Goal: Navigation & Orientation: Find specific page/section

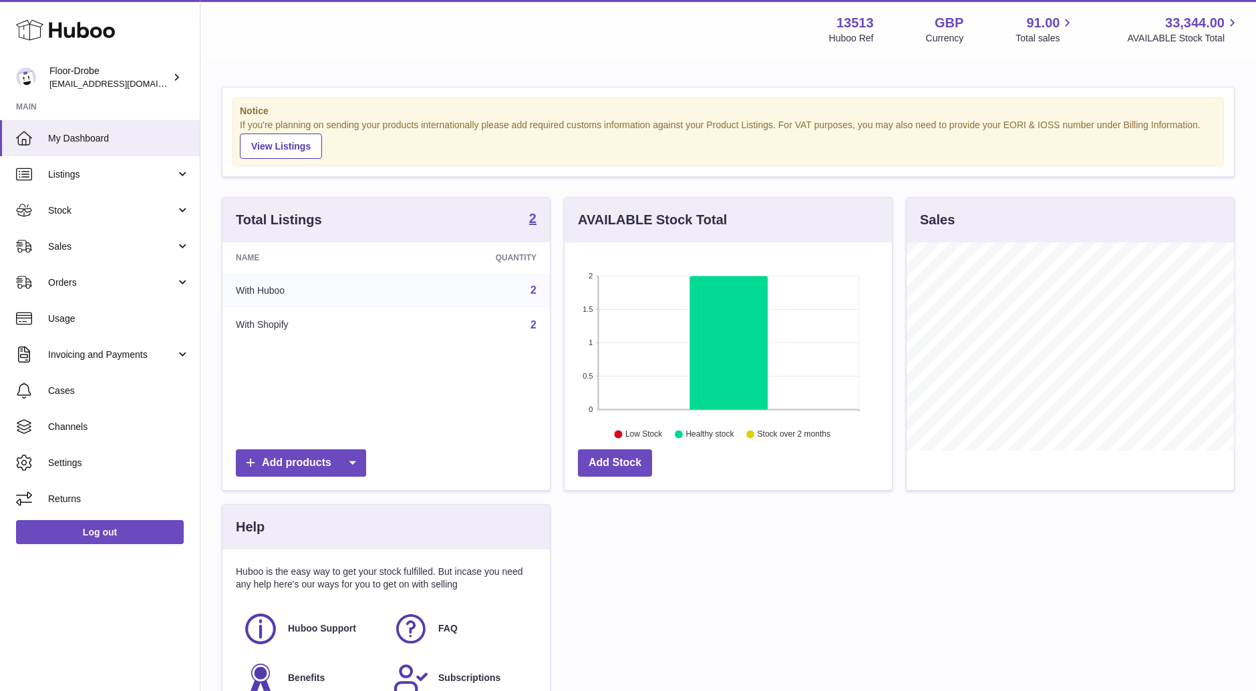
scroll to position [208, 327]
click at [92, 214] on span "Stock" at bounding box center [112, 210] width 128 height 13
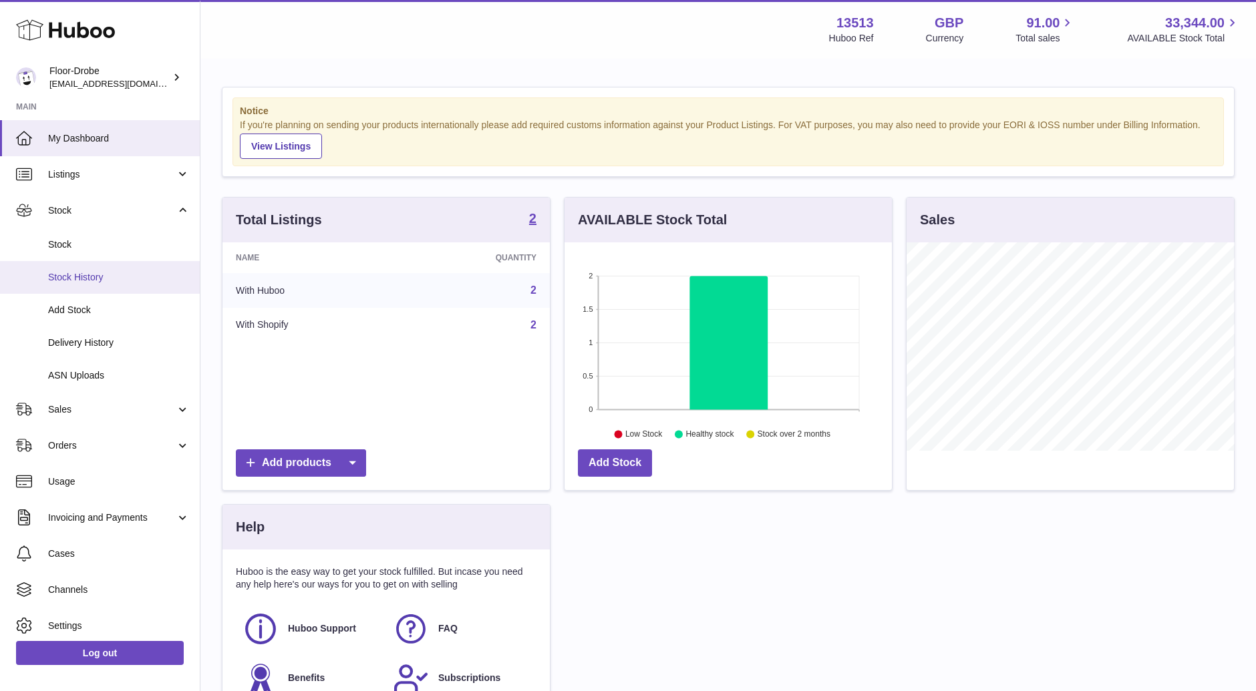
click at [116, 269] on link "Stock History" at bounding box center [100, 277] width 200 height 33
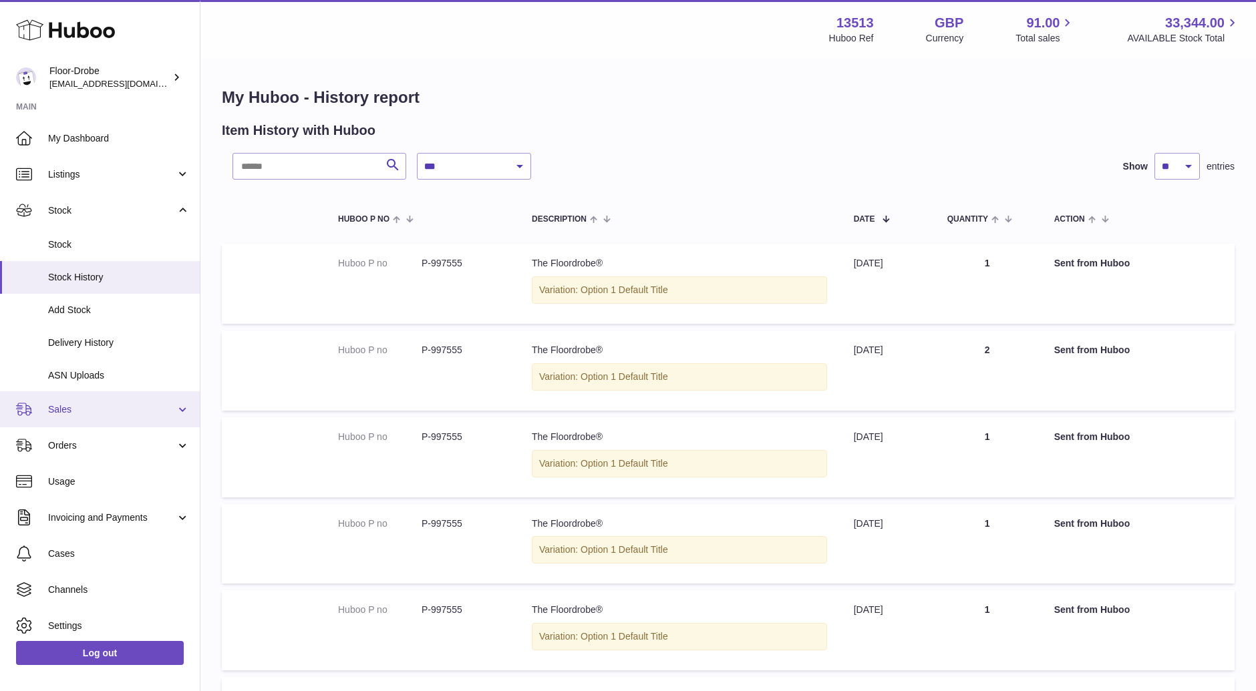
click at [115, 404] on span "Sales" at bounding box center [112, 409] width 128 height 13
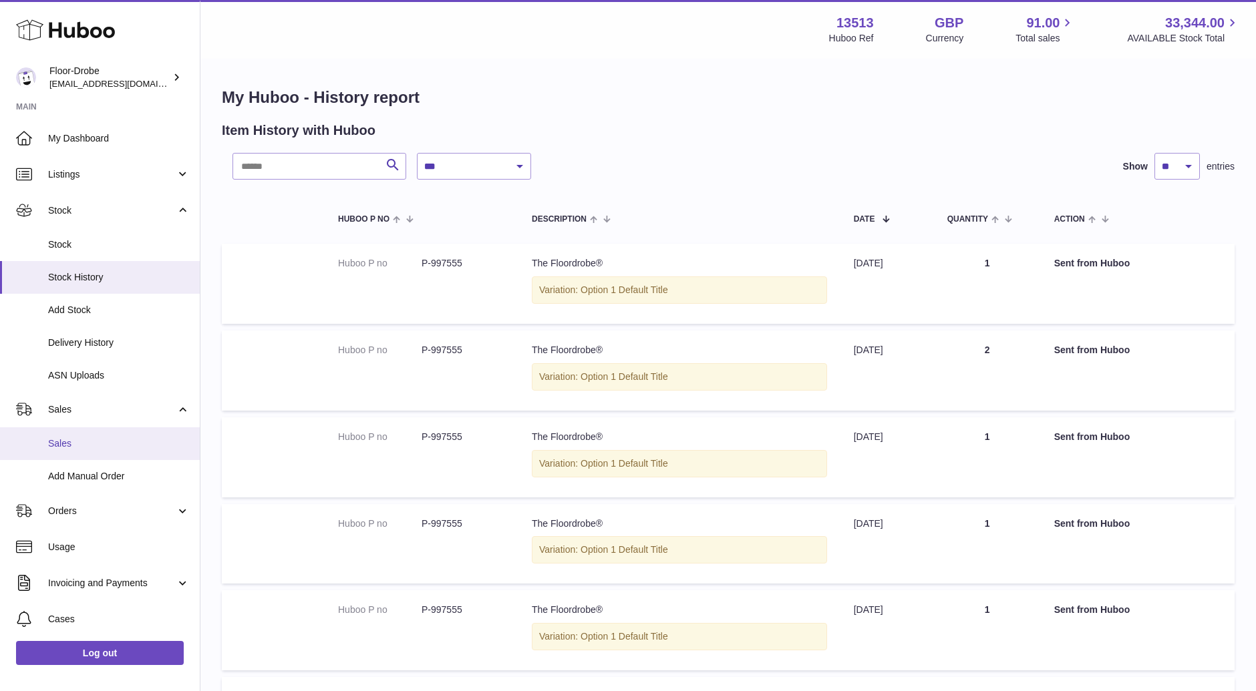
click at [114, 448] on span "Sales" at bounding box center [119, 443] width 142 height 13
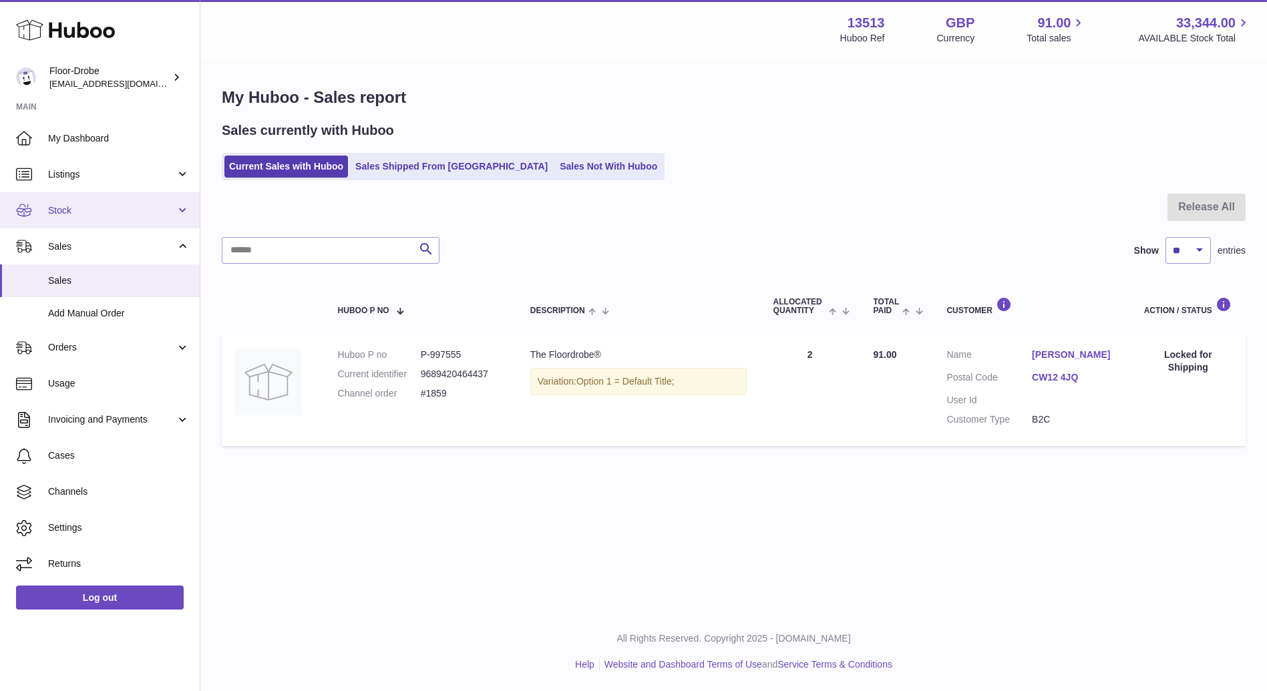
click at [116, 216] on span "Stock" at bounding box center [112, 210] width 128 height 13
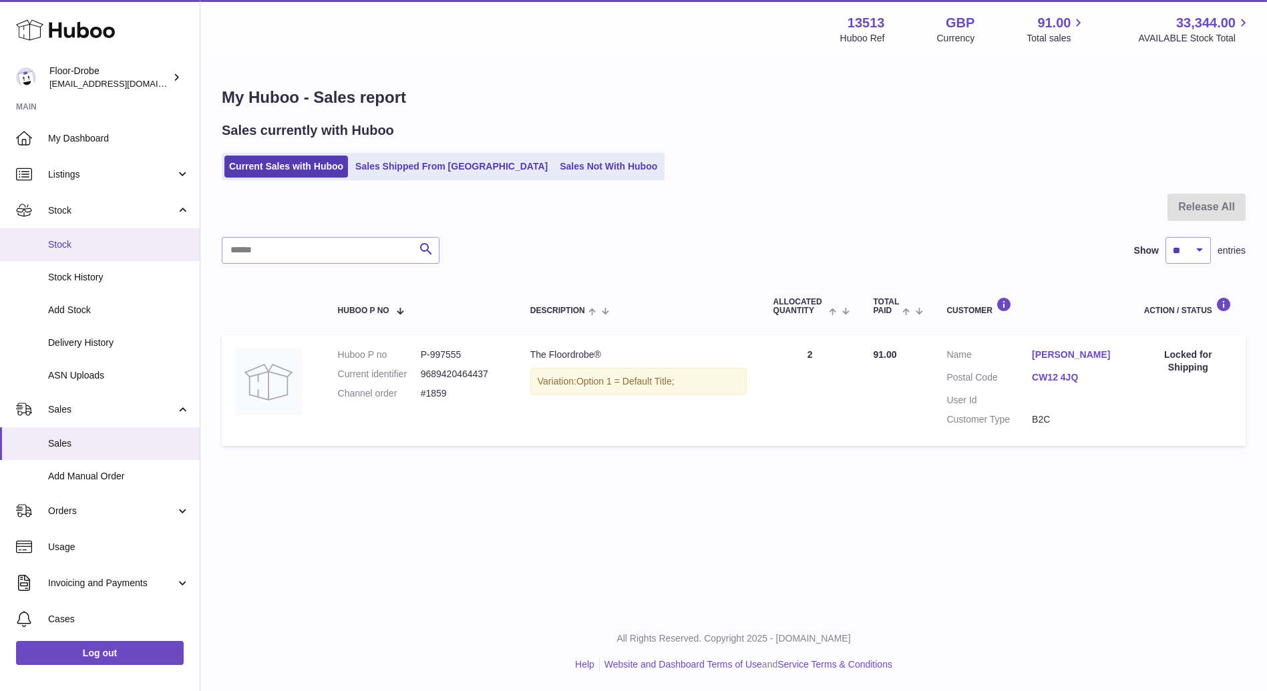
click at [114, 228] on link "Stock" at bounding box center [100, 244] width 200 height 33
